Goal: Task Accomplishment & Management: Manage account settings

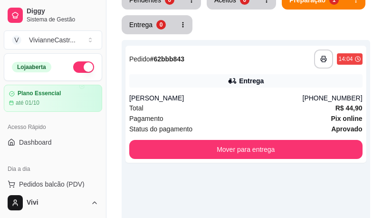
scroll to position [69, 0]
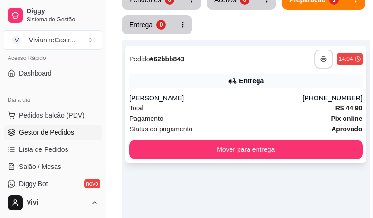
click at [320, 59] on icon "button" at bounding box center [323, 59] width 7 height 7
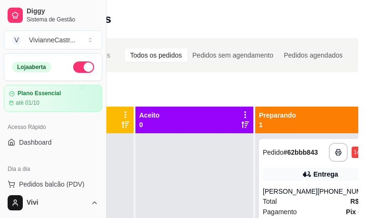
scroll to position [0, 106]
click at [334, 153] on icon "button" at bounding box center [337, 152] width 7 height 7
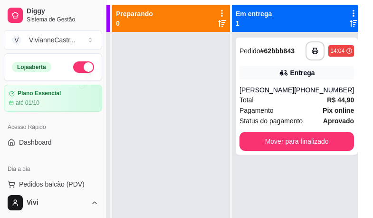
scroll to position [99, 106]
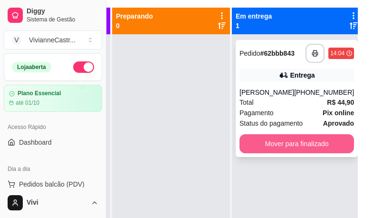
click at [322, 145] on button "Mover para finalizado" at bounding box center [296, 143] width 114 height 19
